Goal: Information Seeking & Learning: Learn about a topic

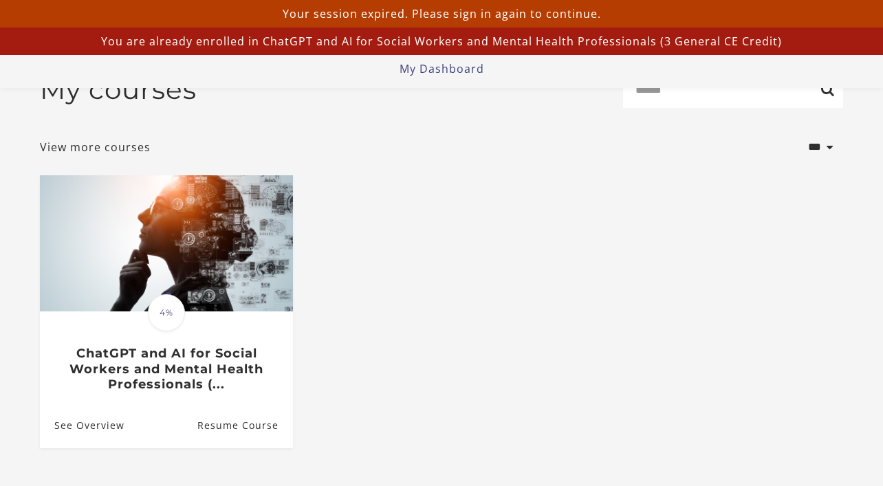
scroll to position [42, 0]
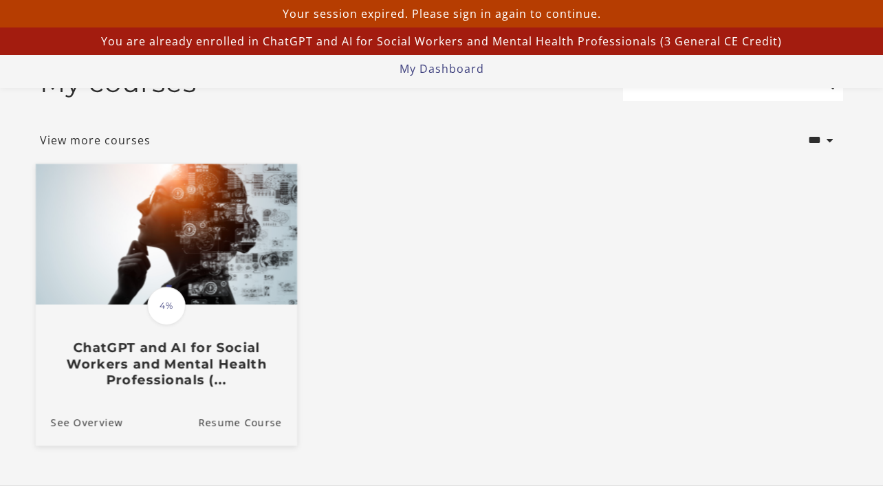
click at [189, 362] on h3 "ChatGPT and AI for Social Workers and Mental Health Professionals (..." at bounding box center [166, 364] width 231 height 48
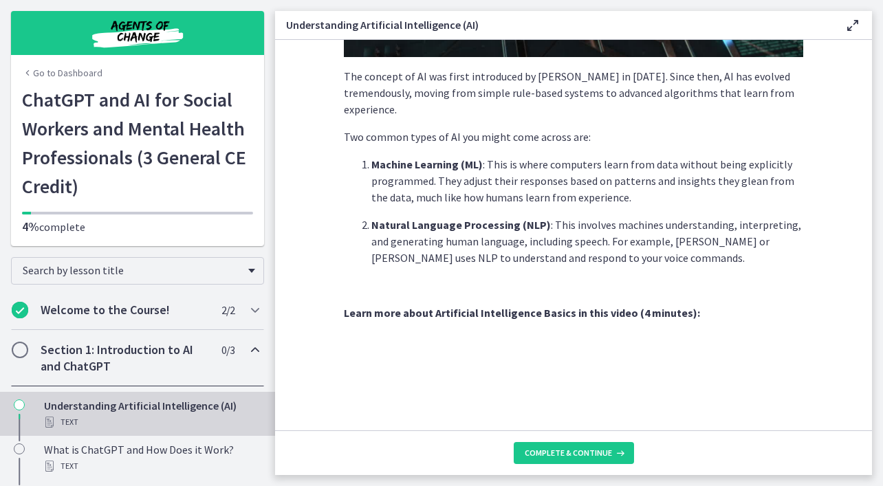
scroll to position [342, 0]
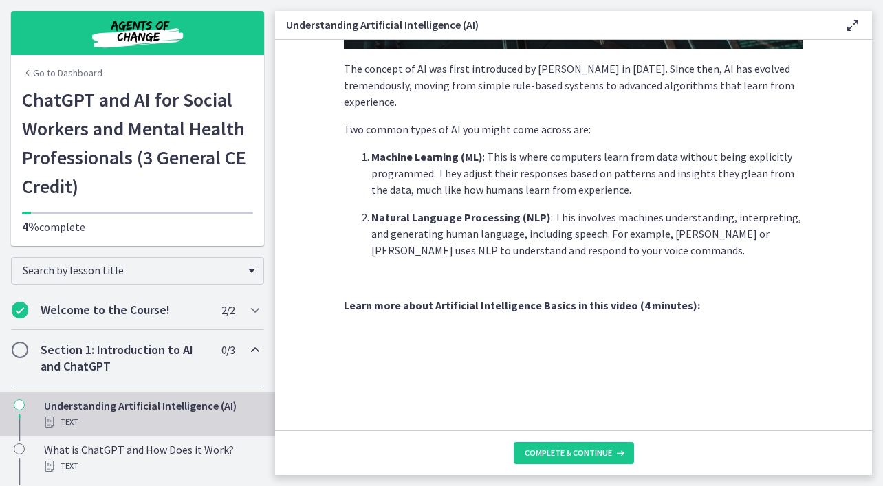
click at [841, 73] on section "AI is essentially a branch of computer science aiming to build machines that mi…" at bounding box center [573, 235] width 597 height 391
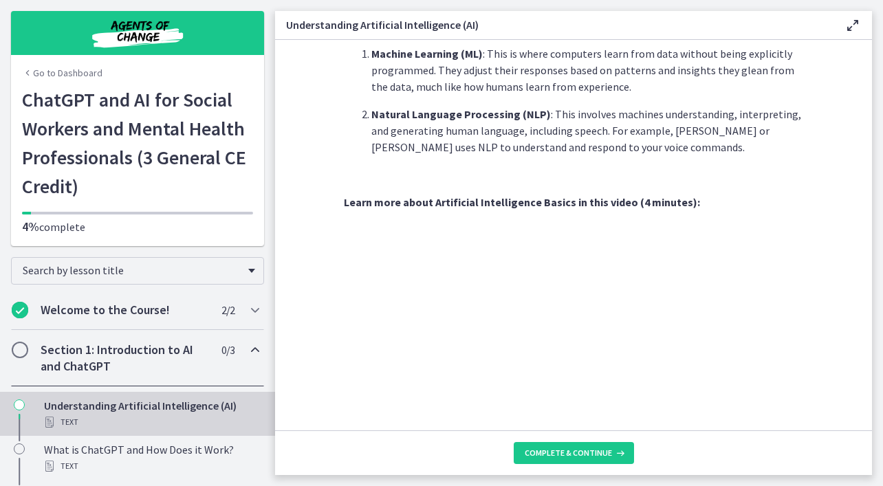
scroll to position [453, 0]
click at [841, 73] on section "AI is essentially a branch of computer science aiming to build machines that mi…" at bounding box center [573, 235] width 597 height 391
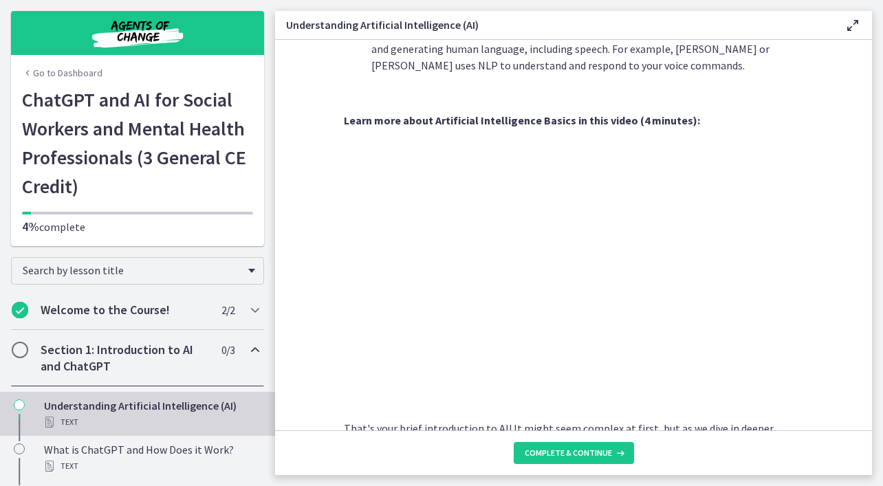
scroll to position [525, 0]
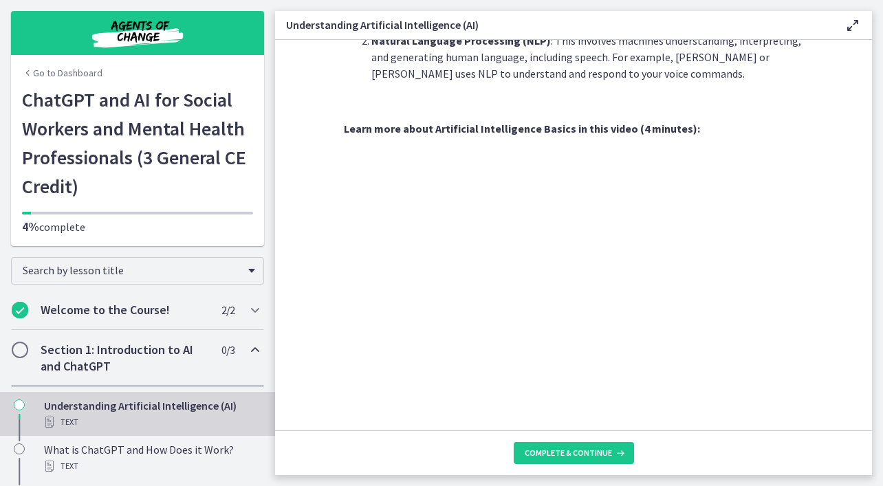
click at [841, 74] on section "AI is essentially a branch of computer science aiming to build machines that mi…" at bounding box center [573, 235] width 597 height 391
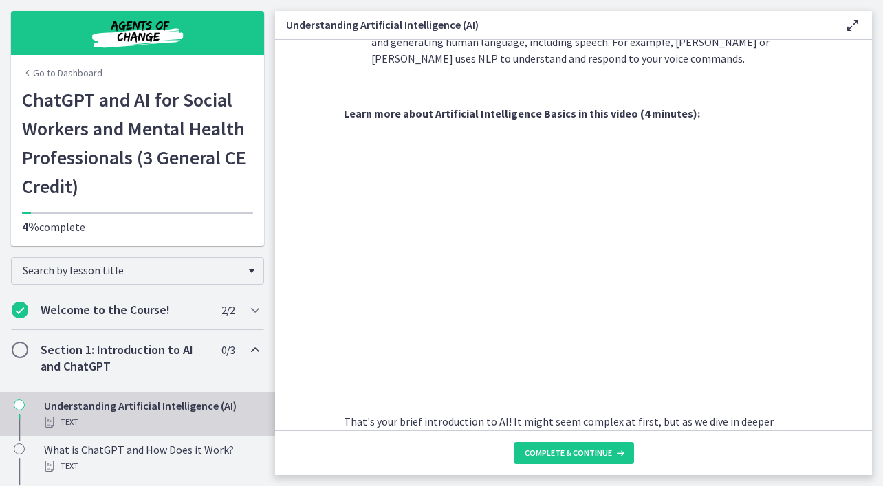
click at [841, 74] on section "AI is essentially a branch of computer science aiming to build machines that mi…" at bounding box center [573, 235] width 597 height 391
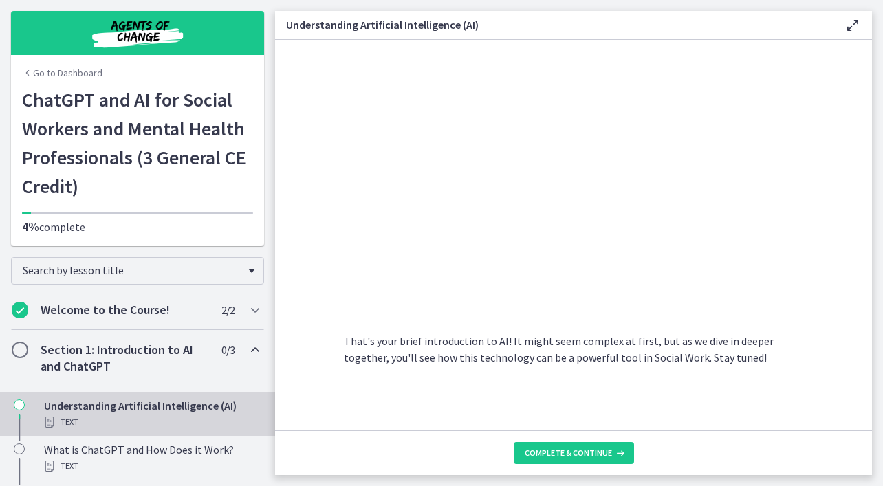
scroll to position [620, 0]
click at [831, 96] on section "AI is essentially a branch of computer science aiming to build machines that mi…" at bounding box center [573, 235] width 597 height 391
click at [621, 455] on icon at bounding box center [619, 453] width 14 height 11
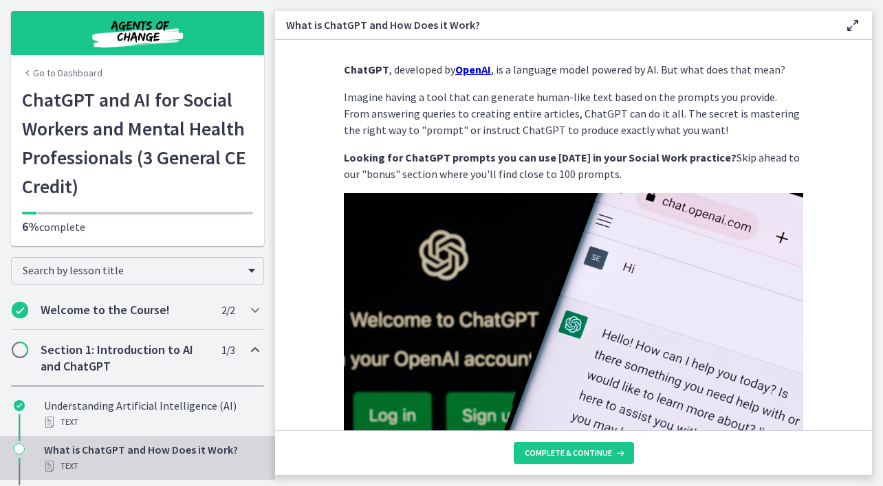
scroll to position [19, 0]
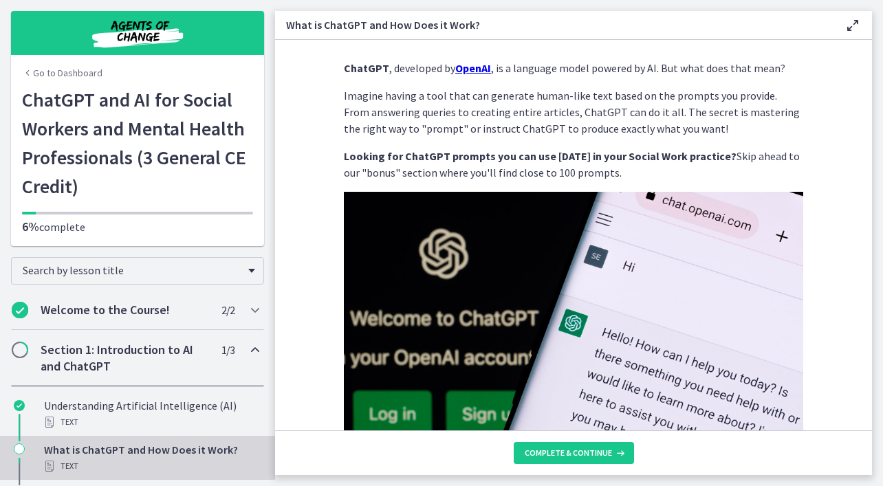
click at [805, 288] on div "ChatGPT , developed by OpenAI , is a language model powered by AI. But what doe…" at bounding box center [573, 230] width 481 height 363
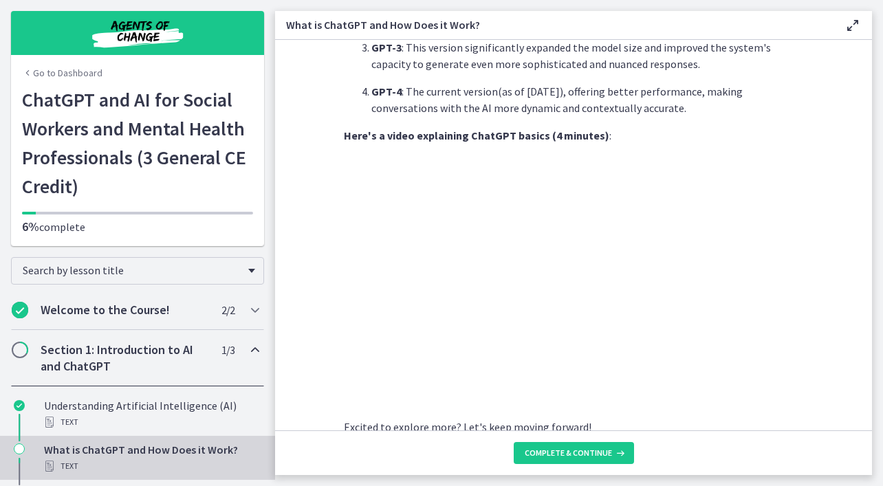
scroll to position [675, 0]
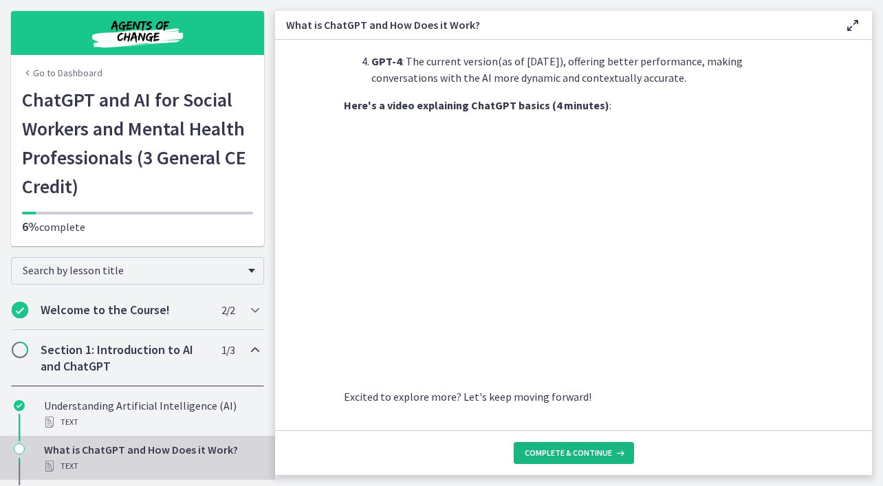
click at [600, 448] on span "Complete & continue" at bounding box center [568, 453] width 87 height 11
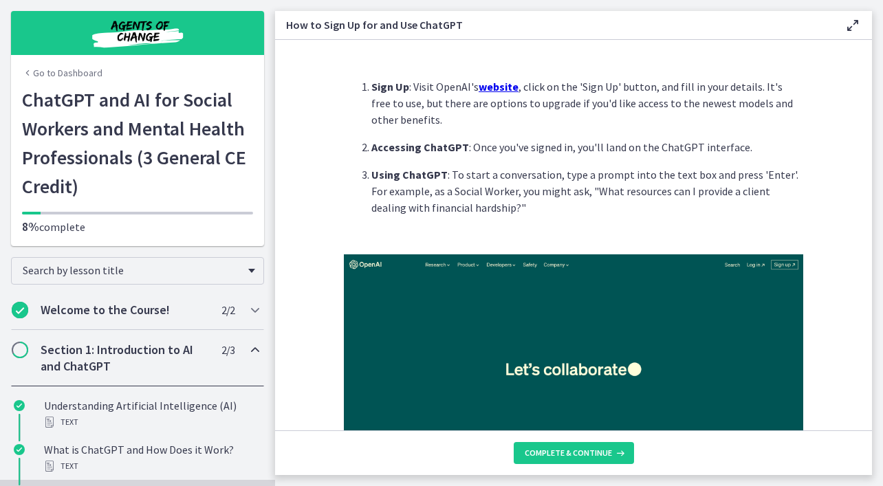
click at [498, 84] on u "website" at bounding box center [499, 87] width 40 height 14
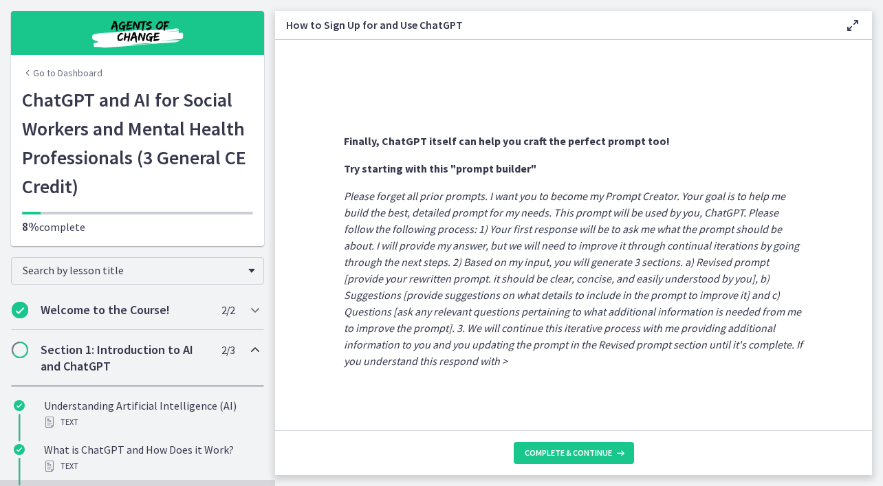
scroll to position [762, 0]
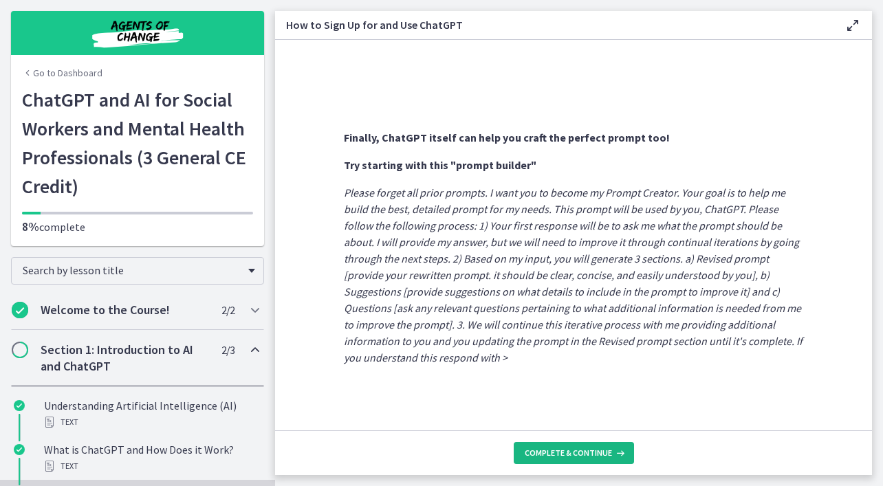
click at [587, 450] on span "Complete & continue" at bounding box center [568, 453] width 87 height 11
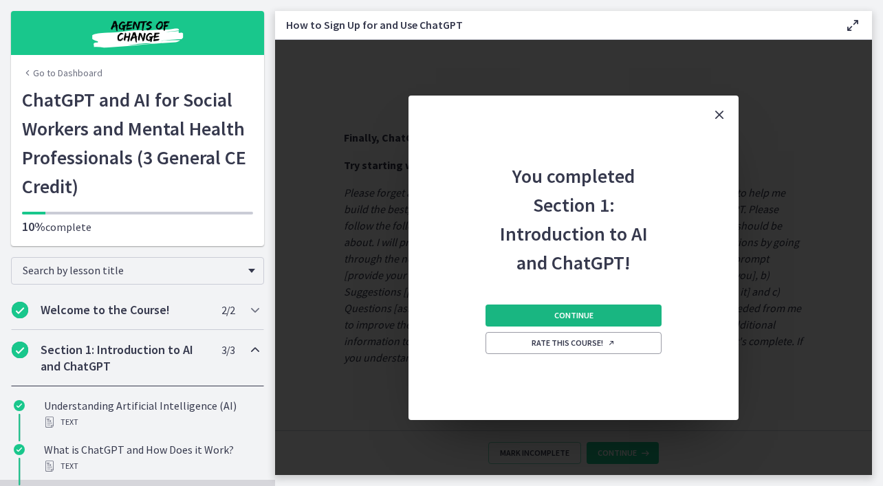
click at [629, 314] on button "Continue" at bounding box center [574, 316] width 176 height 22
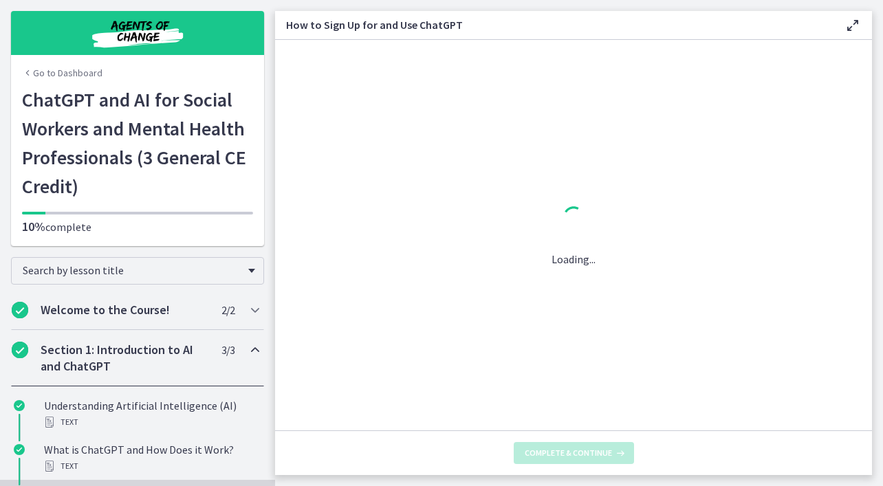
scroll to position [0, 0]
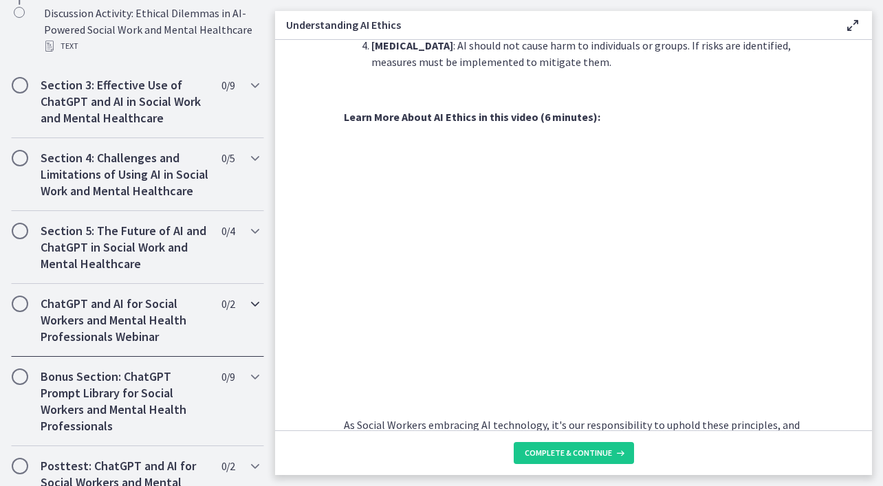
scroll to position [689, 0]
